Goal: Navigation & Orientation: Find specific page/section

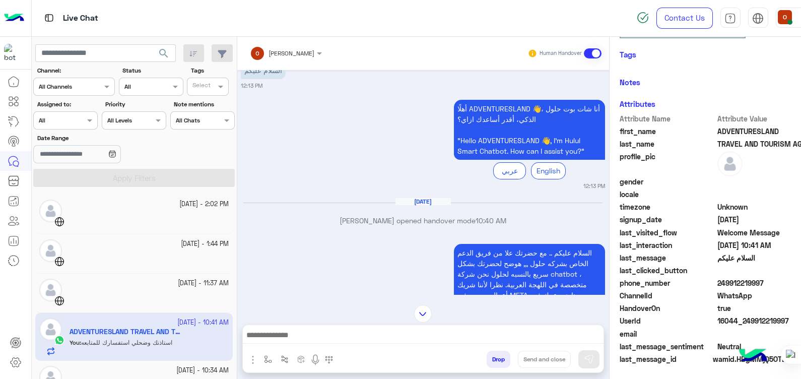
click at [6, 16] on img at bounding box center [14, 18] width 20 height 21
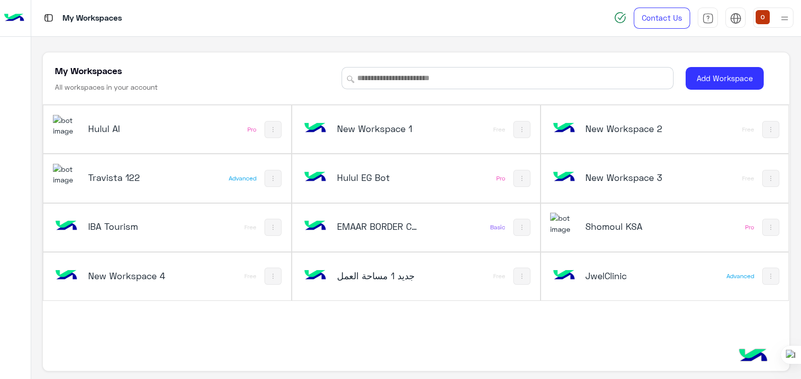
click at [326, 218] on img at bounding box center [315, 226] width 27 height 27
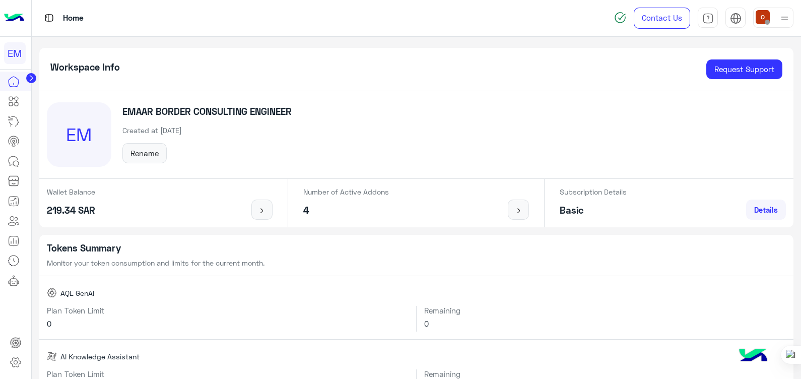
click at [3, 16] on div at bounding box center [15, 18] width 31 height 37
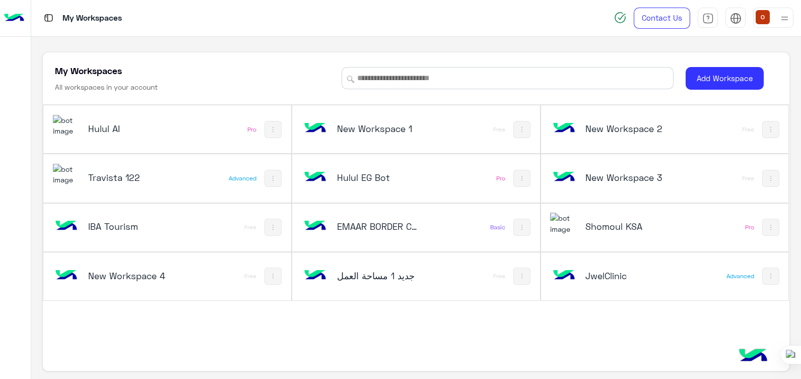
click at [561, 272] on img at bounding box center [563, 275] width 27 height 27
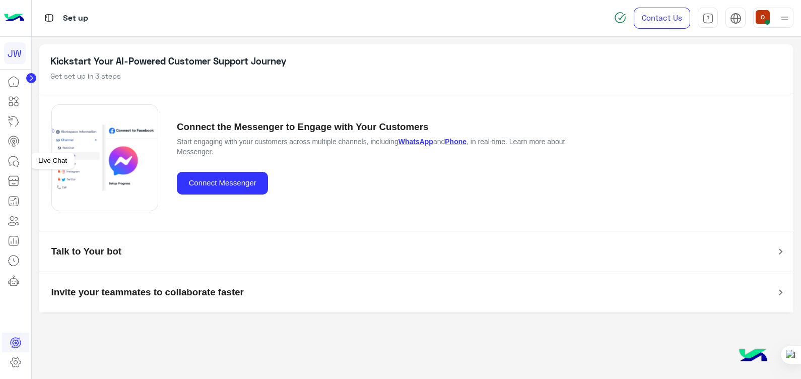
click at [14, 162] on icon at bounding box center [14, 161] width 12 height 12
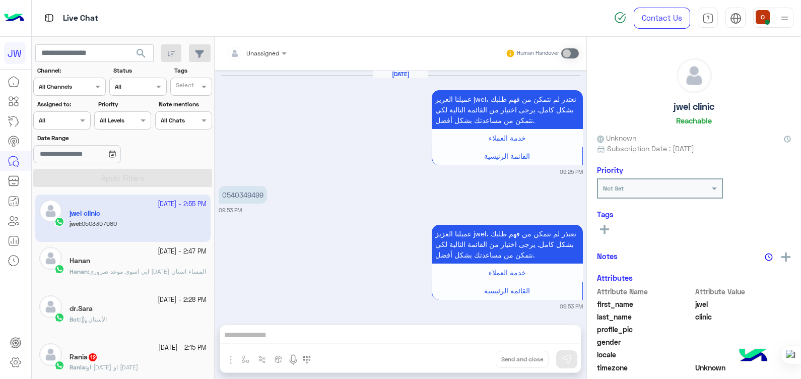
scroll to position [920, 0]
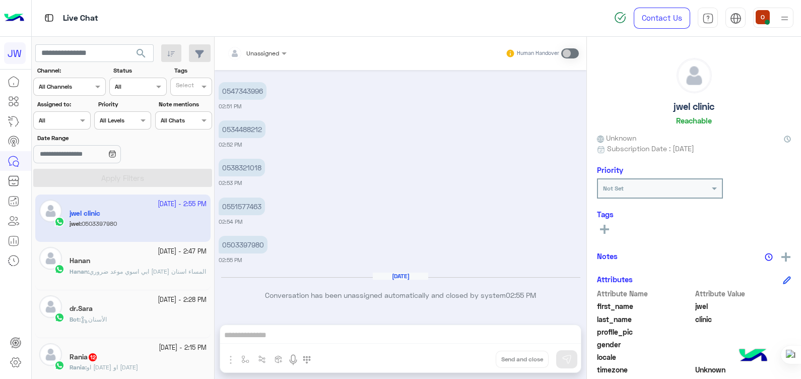
click at [13, 20] on img at bounding box center [14, 18] width 20 height 21
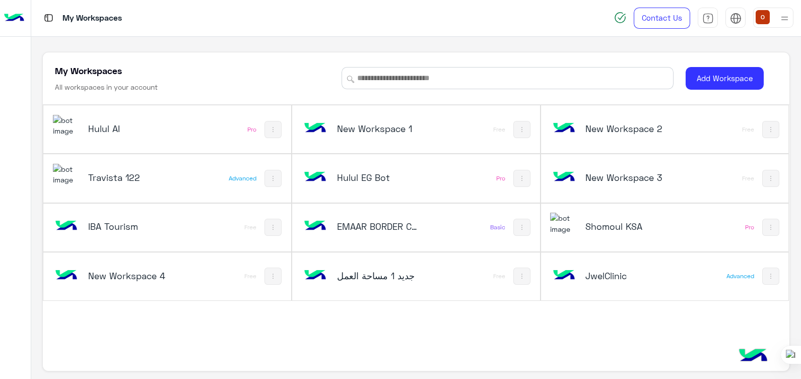
click at [523, 128] on img at bounding box center [522, 129] width 8 height 8
click at [559, 362] on div at bounding box center [400, 189] width 801 height 379
drag, startPoint x: 234, startPoint y: 1, endPoint x: 373, endPoint y: 331, distance: 357.7
click at [373, 331] on div "Hulul AI Pro New Workspace 1 Free New Workspace 2 Free Travista 122 Advanced Hu…" at bounding box center [416, 228] width 746 height 247
click at [154, 345] on div "Hulul AI Pro New Workspace 1 Free New Workspace 2 Free Travista 122 Advanced Hu…" at bounding box center [416, 228] width 746 height 247
